Goal: Task Accomplishment & Management: Manage account settings

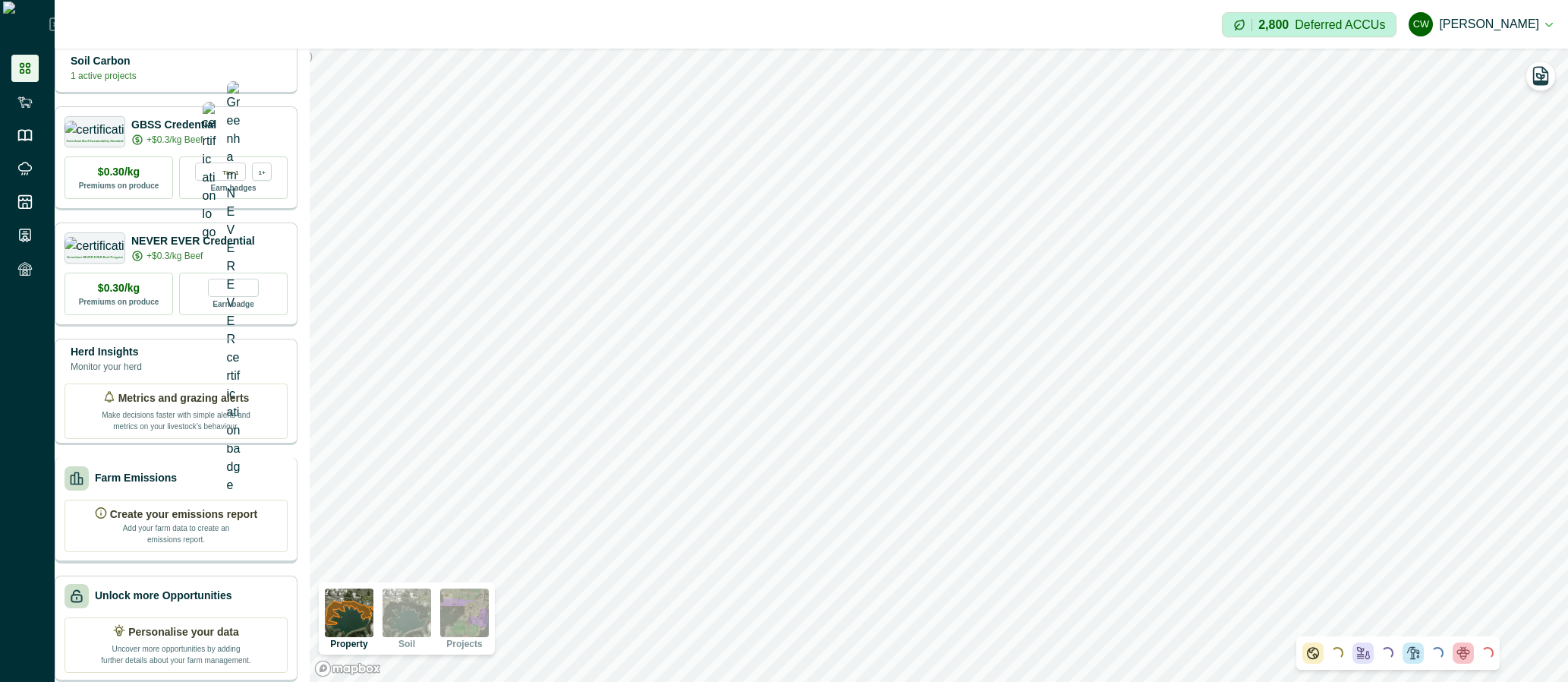
scroll to position [69, 0]
click at [204, 474] on div "Farm Emissions" at bounding box center [176, 478] width 223 height 24
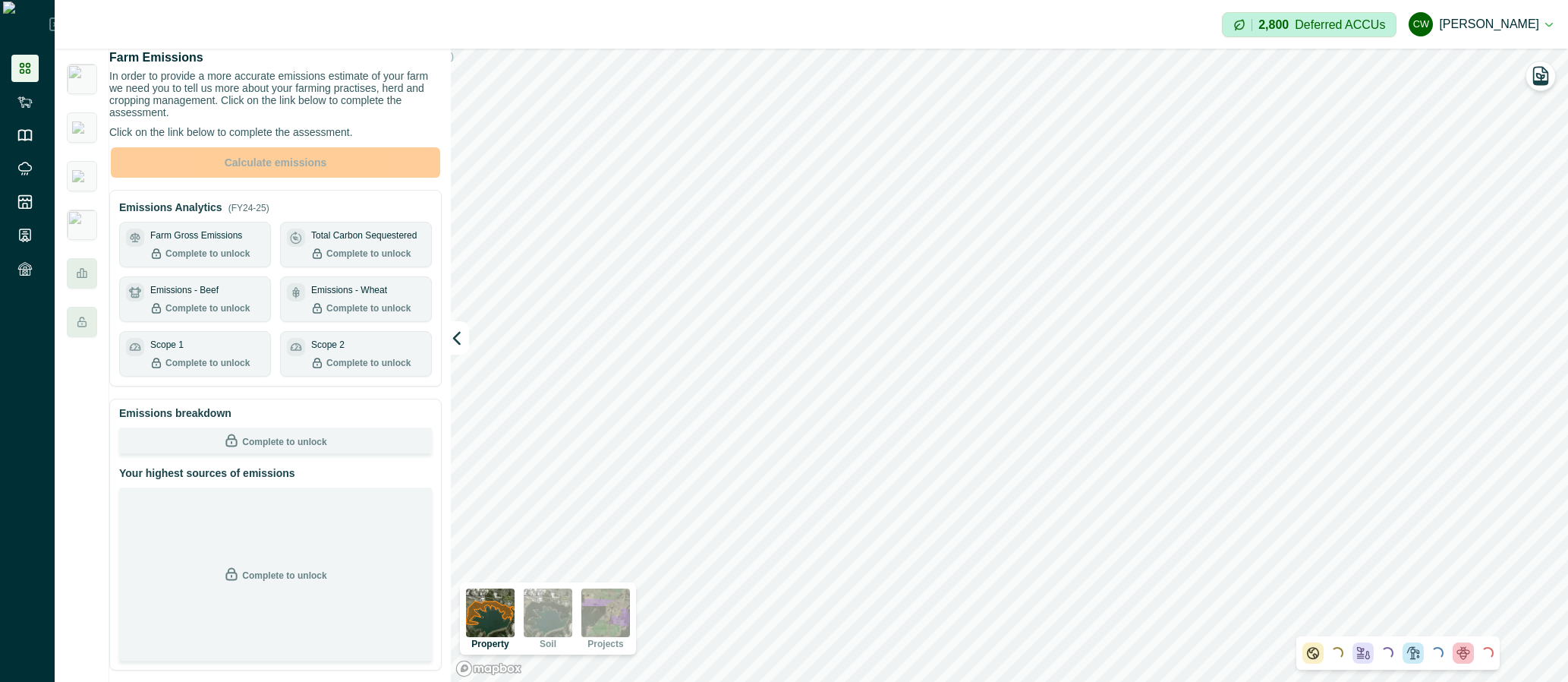
click at [1543, 26] on button "[PERSON_NAME] [PERSON_NAME]" at bounding box center [1480, 24] width 144 height 37
click at [1516, 19] on button "[PERSON_NAME] [PERSON_NAME]" at bounding box center [1480, 24] width 144 height 37
click at [1497, 27] on button "[PERSON_NAME] [PERSON_NAME]" at bounding box center [1480, 24] width 144 height 37
click at [1500, 29] on button "[PERSON_NAME] [PERSON_NAME]" at bounding box center [1480, 24] width 144 height 37
click at [1489, 16] on button "[PERSON_NAME] [PERSON_NAME]" at bounding box center [1480, 24] width 144 height 37
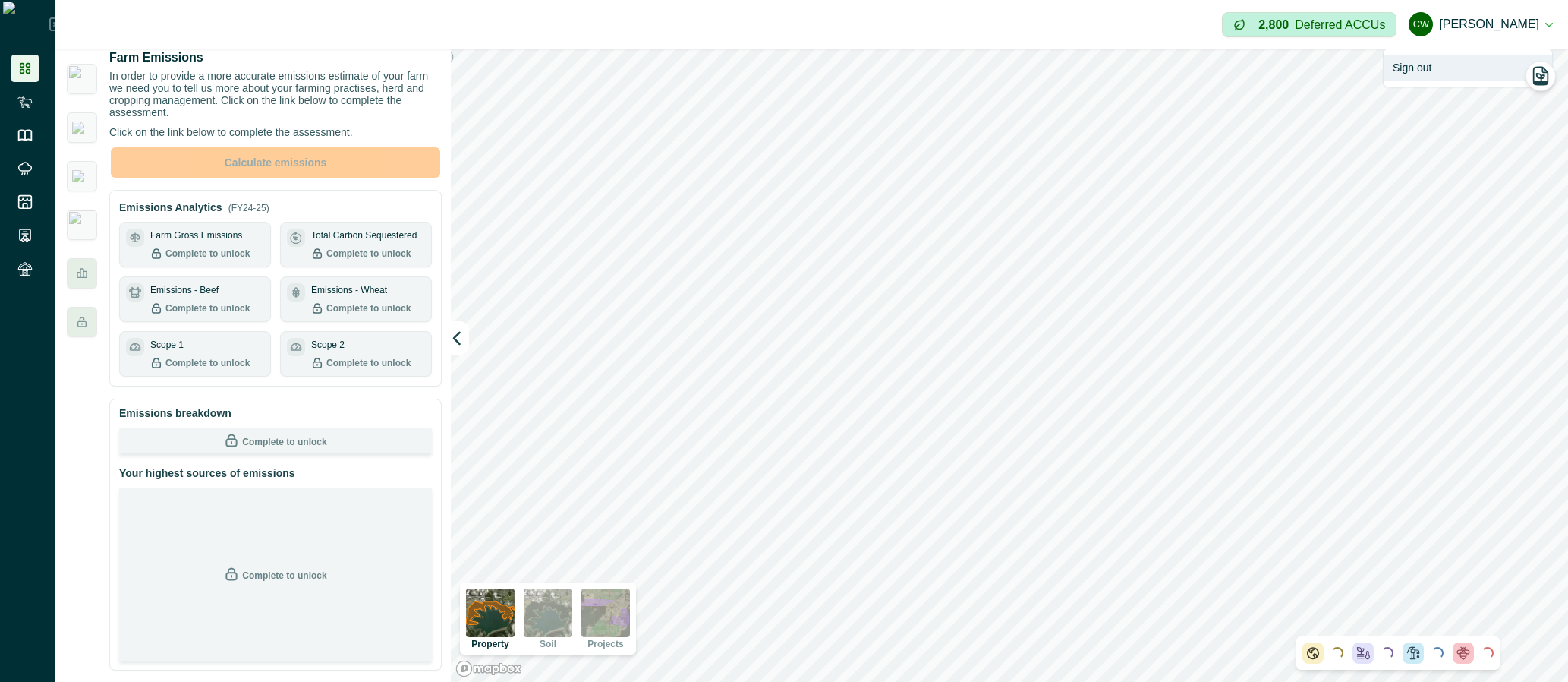
click at [1446, 73] on button "Sign out" at bounding box center [1467, 68] width 169 height 25
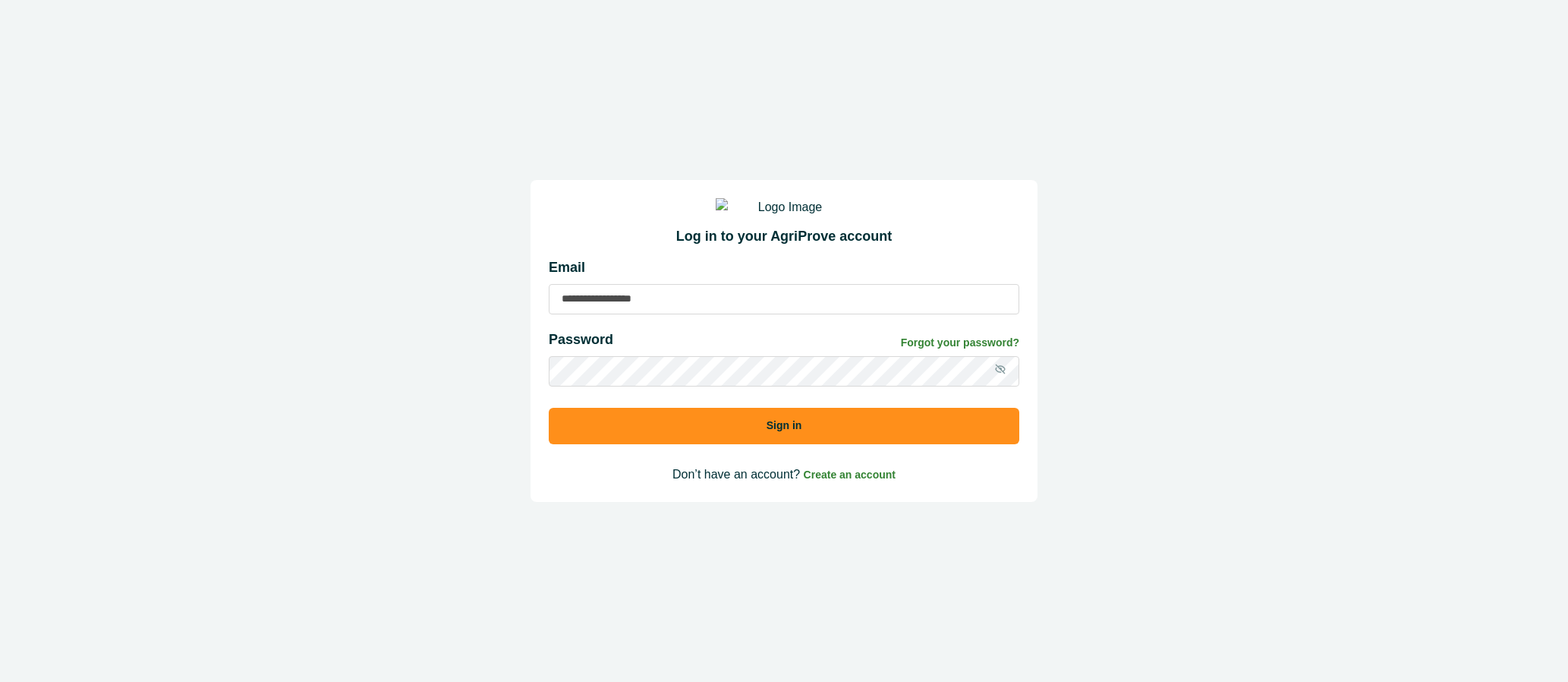
click at [758, 306] on input at bounding box center [784, 299] width 470 height 31
click at [549, 408] on button "Sign in" at bounding box center [784, 426] width 470 height 37
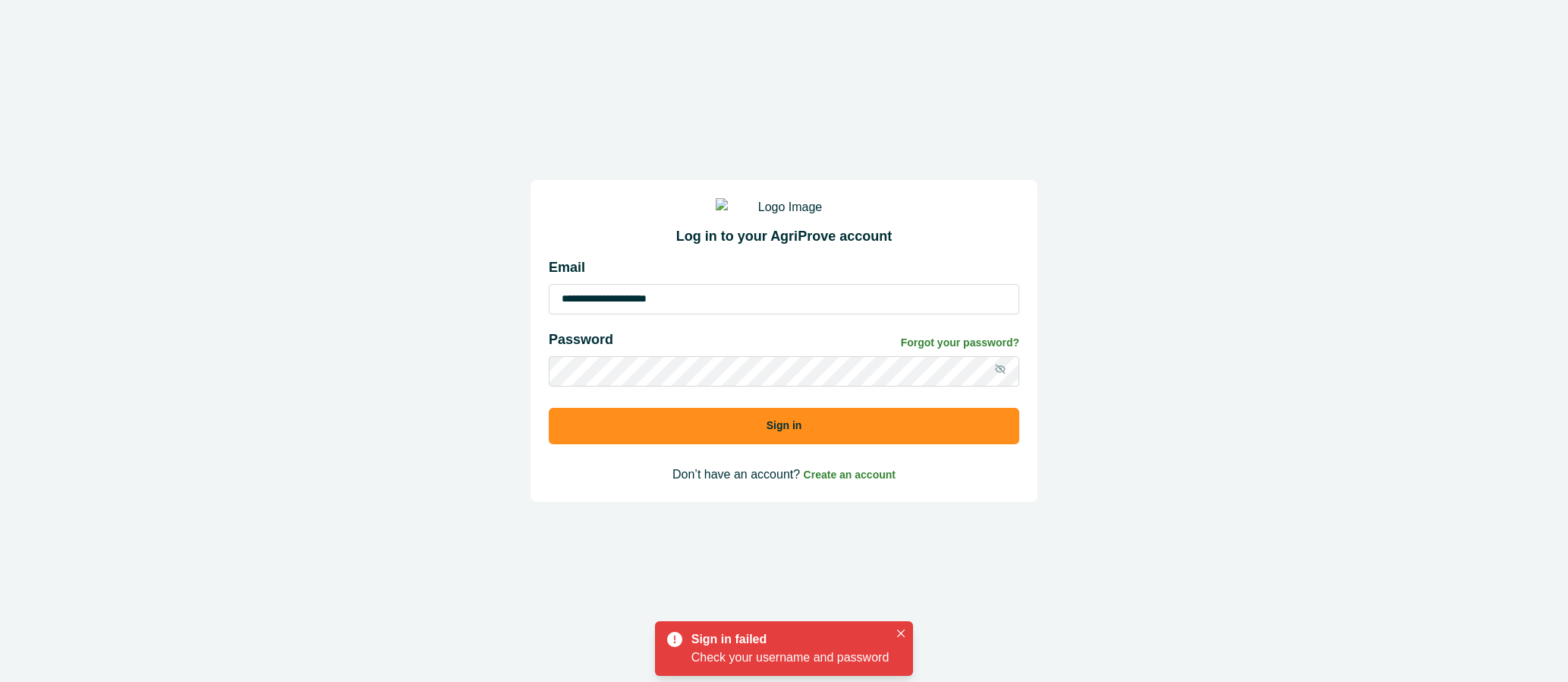
click at [998, 375] on icon at bounding box center [1000, 369] width 12 height 12
drag, startPoint x: 592, startPoint y: 318, endPoint x: 343, endPoint y: 316, distance: 249.0
click at [343, 316] on div "**********" at bounding box center [784, 341] width 1568 height 682
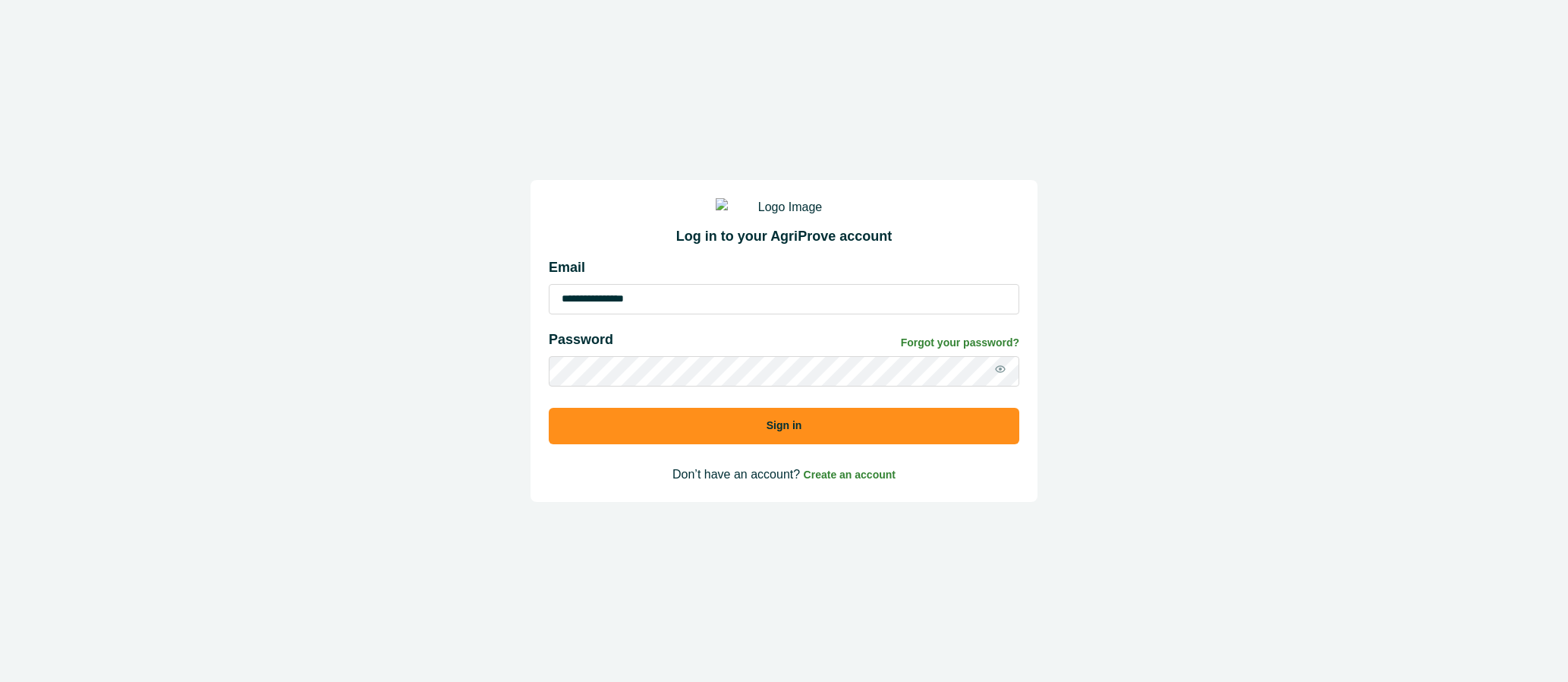
type input "**********"
click at [549, 408] on button "Sign in" at bounding box center [784, 426] width 470 height 37
